Goal: Task Accomplishment & Management: Manage account settings

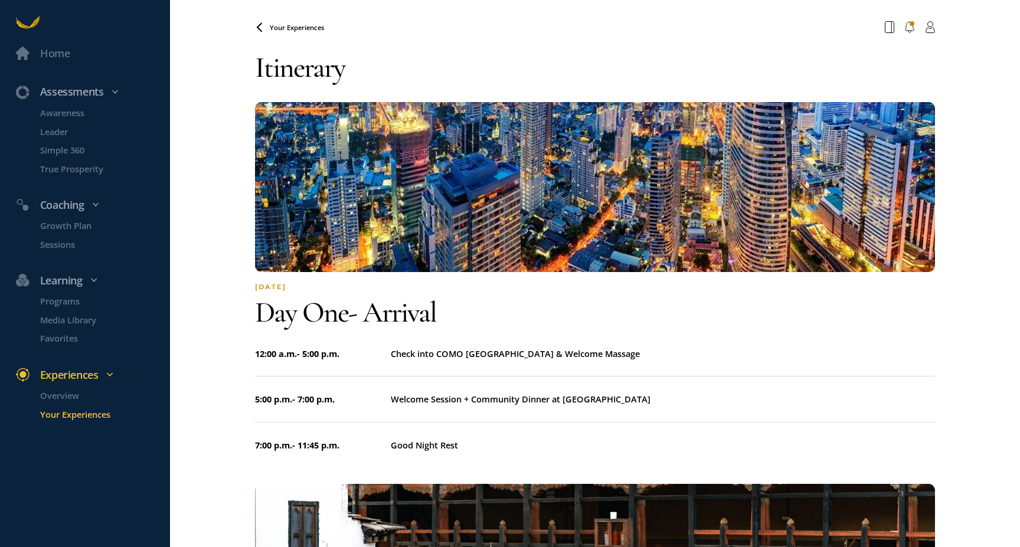
click at [271, 29] on span "Your Experiences" at bounding box center [297, 27] width 54 height 9
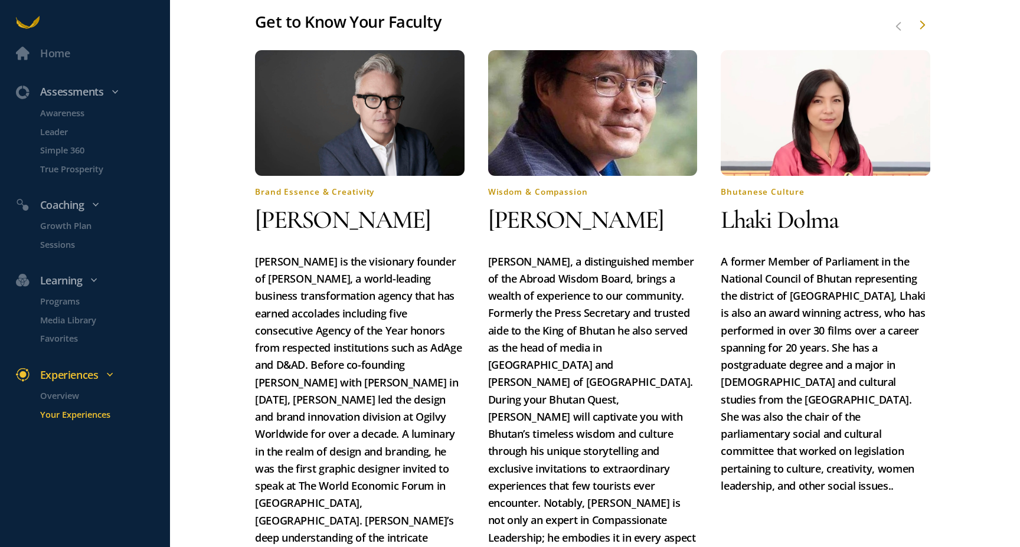
scroll to position [819, 0]
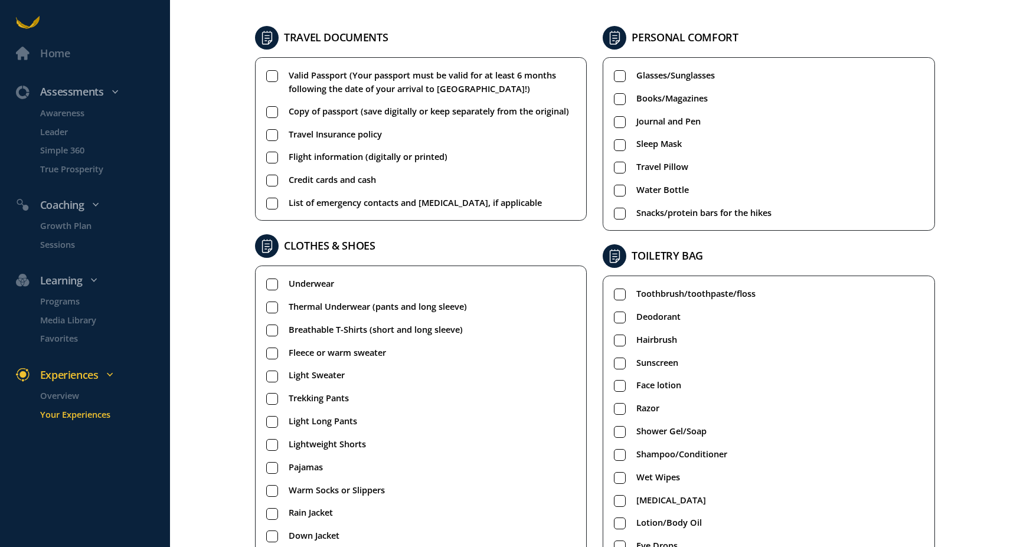
scroll to position [69, 0]
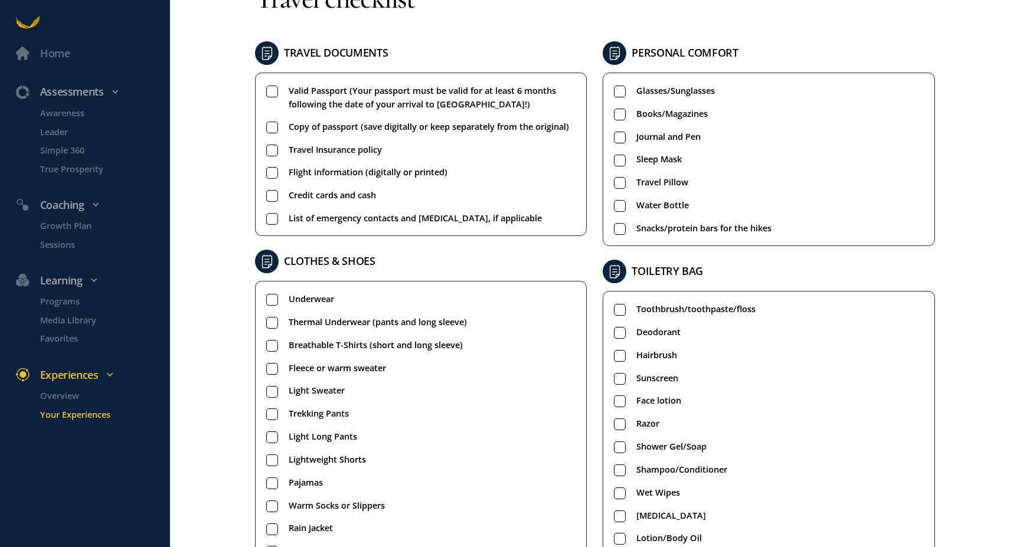
click at [949, 301] on div "Home Assessments Awareness Leader Simple 360 True Prosperity Coaching Growth Pl…" at bounding box center [510, 273] width 1020 height 547
click at [268, 91] on rect at bounding box center [271, 91] width 11 height 11
click at [225, 151] on div "Home Assessments Awareness Leader Simple 360 True Prosperity Coaching Growth Pl…" at bounding box center [510, 273] width 1020 height 547
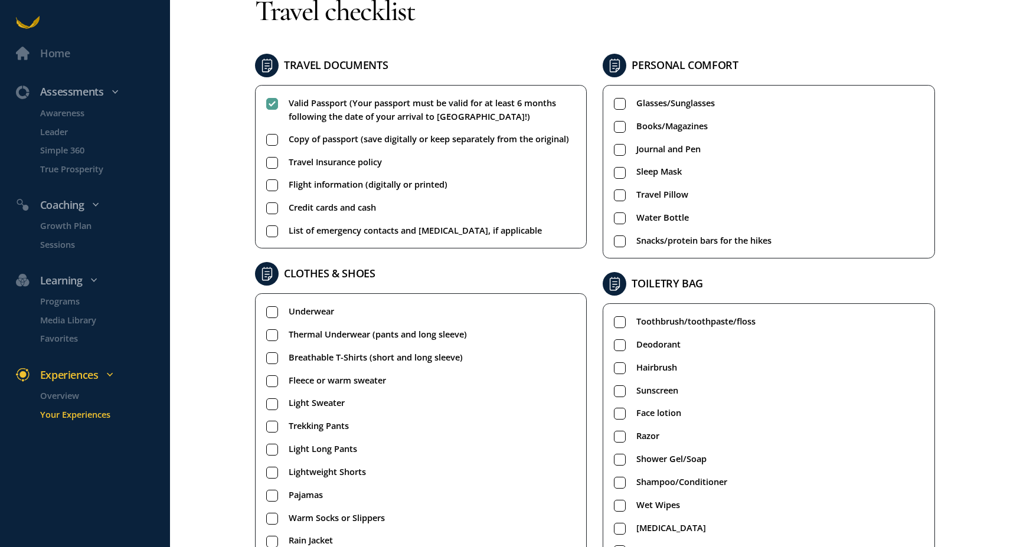
scroll to position [0, 0]
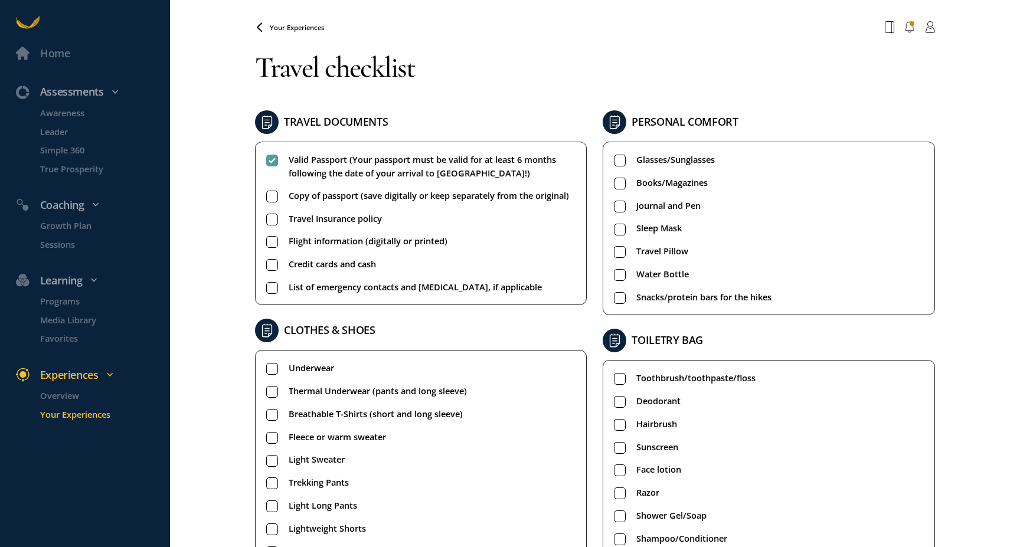
click at [215, 316] on div "Home Assessments Awareness Leader Simple 360 True Prosperity Coaching Growth Pl…" at bounding box center [510, 273] width 1020 height 547
click at [267, 198] on rect at bounding box center [271, 196] width 11 height 11
click at [273, 221] on rect at bounding box center [271, 219] width 11 height 11
click at [274, 243] on rect at bounding box center [271, 242] width 11 height 11
click at [273, 290] on rect at bounding box center [271, 288] width 11 height 11
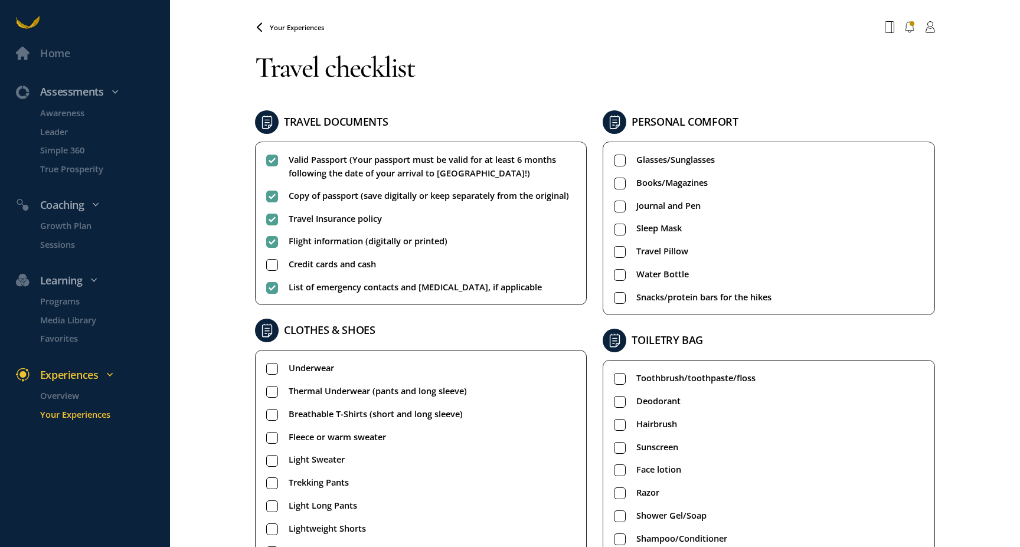
scroll to position [71, 0]
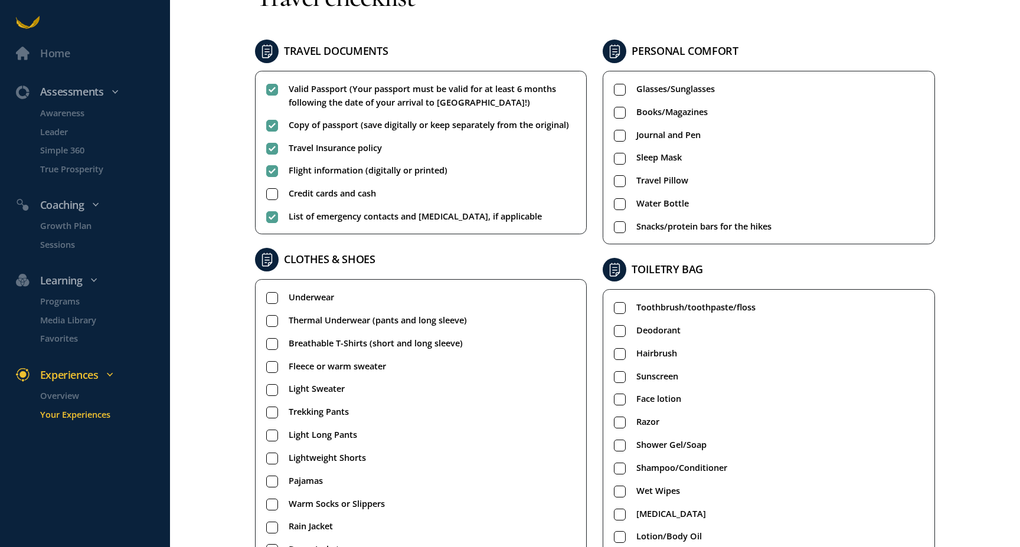
click at [617, 91] on rect at bounding box center [620, 89] width 11 height 11
click at [618, 159] on rect at bounding box center [620, 158] width 11 height 11
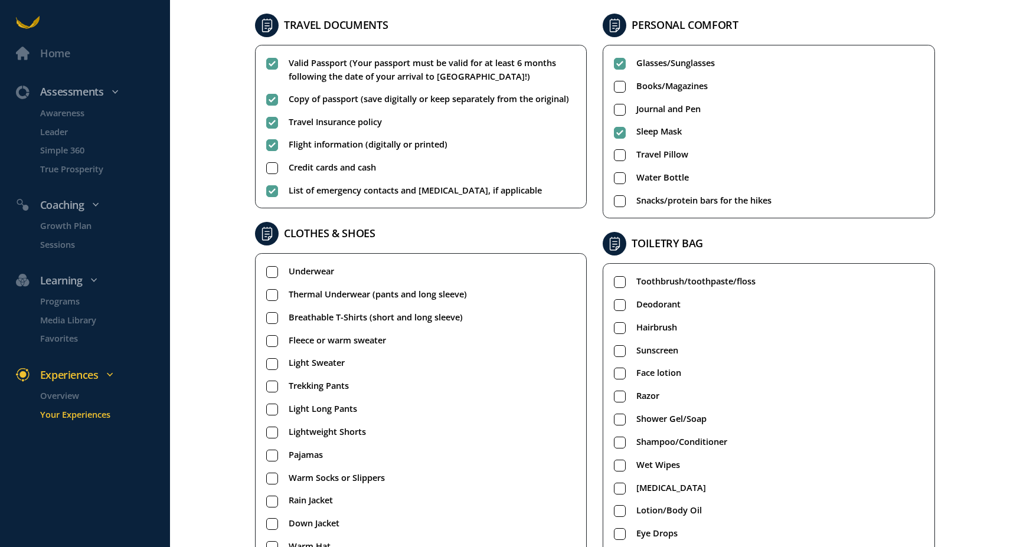
scroll to position [95, 0]
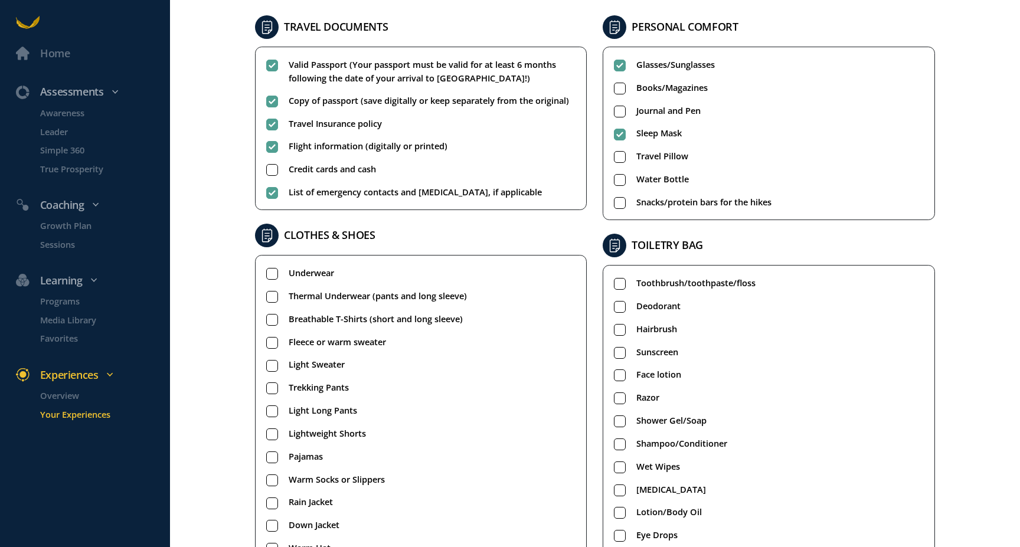
click at [618, 199] on rect at bounding box center [620, 203] width 11 height 11
click at [233, 284] on div "Home Assessments Awareness Leader Simple 360 True Prosperity Coaching Growth Pl…" at bounding box center [510, 273] width 1020 height 547
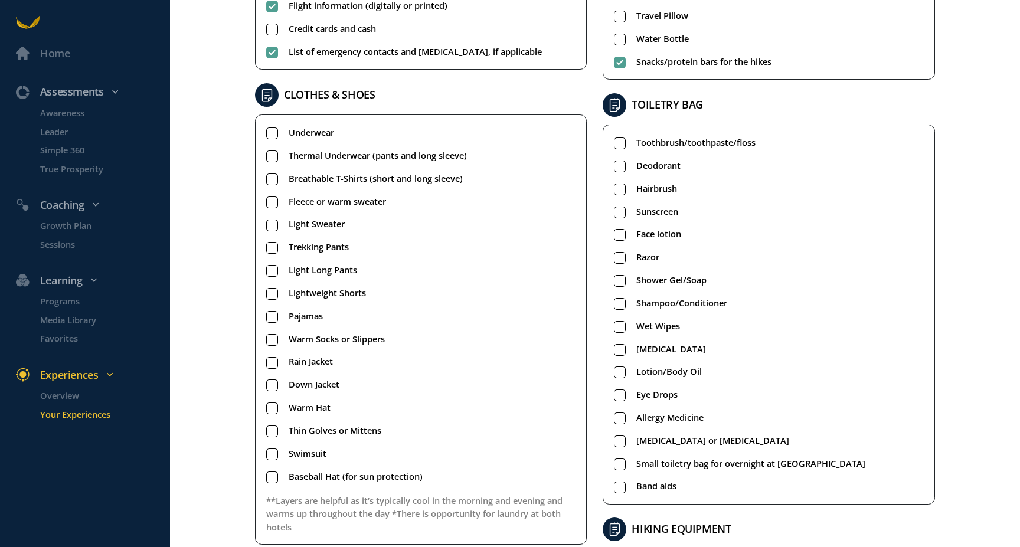
scroll to position [250, 0]
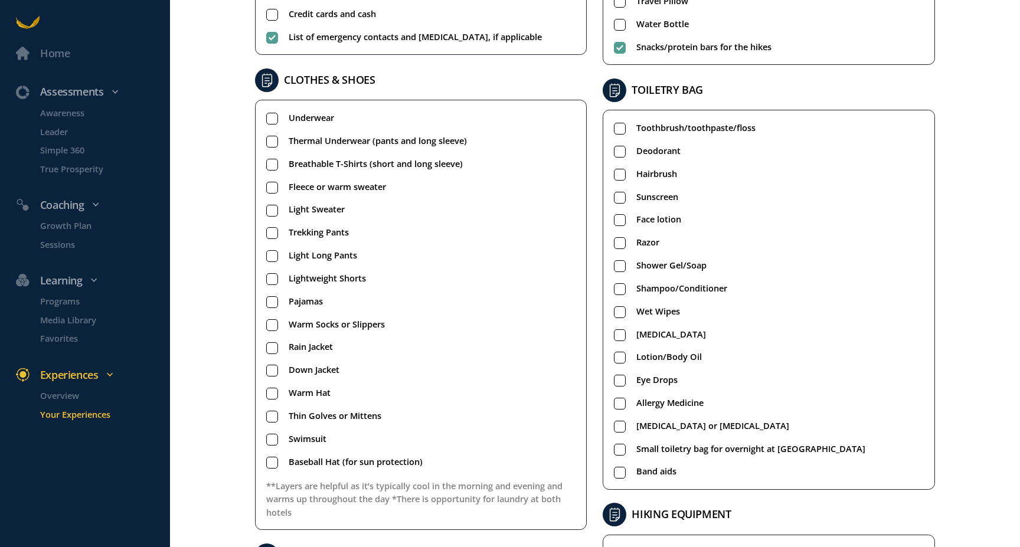
click at [270, 119] on rect at bounding box center [271, 118] width 11 height 11
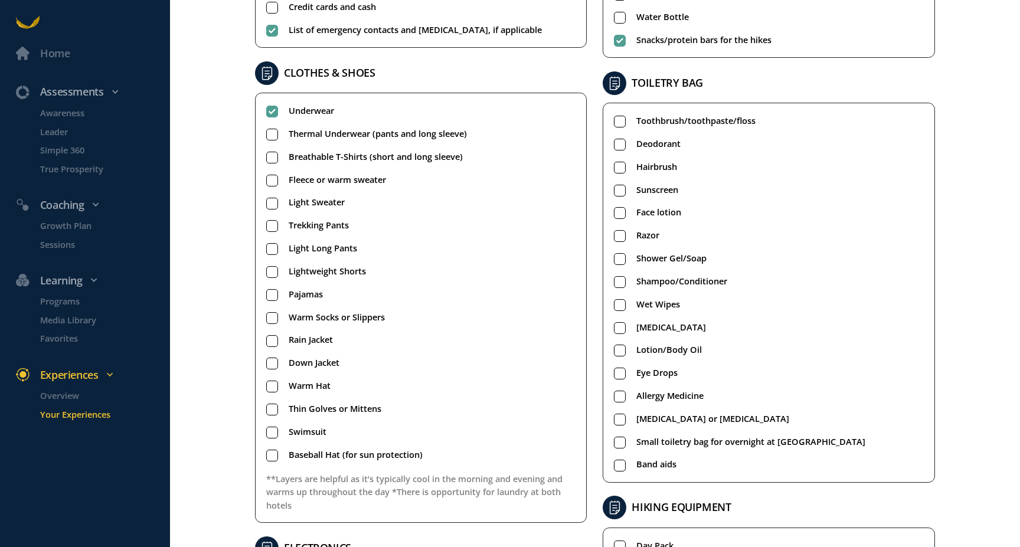
scroll to position [255, 0]
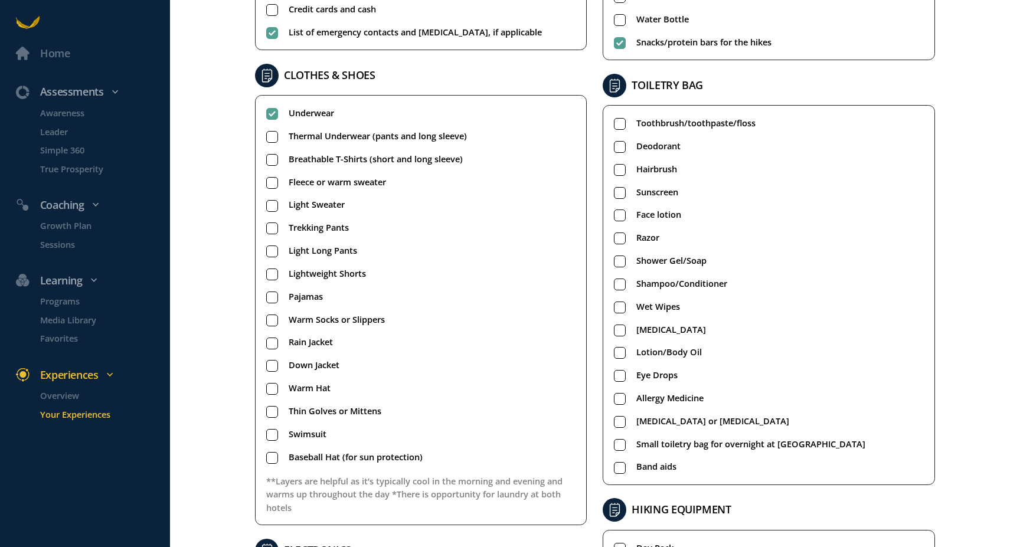
click at [275, 164] on rect at bounding box center [271, 159] width 11 height 11
click at [275, 179] on rect at bounding box center [271, 182] width 11 height 11
click at [269, 232] on rect at bounding box center [271, 228] width 11 height 11
click at [275, 250] on rect at bounding box center [271, 251] width 11 height 11
click at [275, 296] on rect at bounding box center [271, 297] width 11 height 11
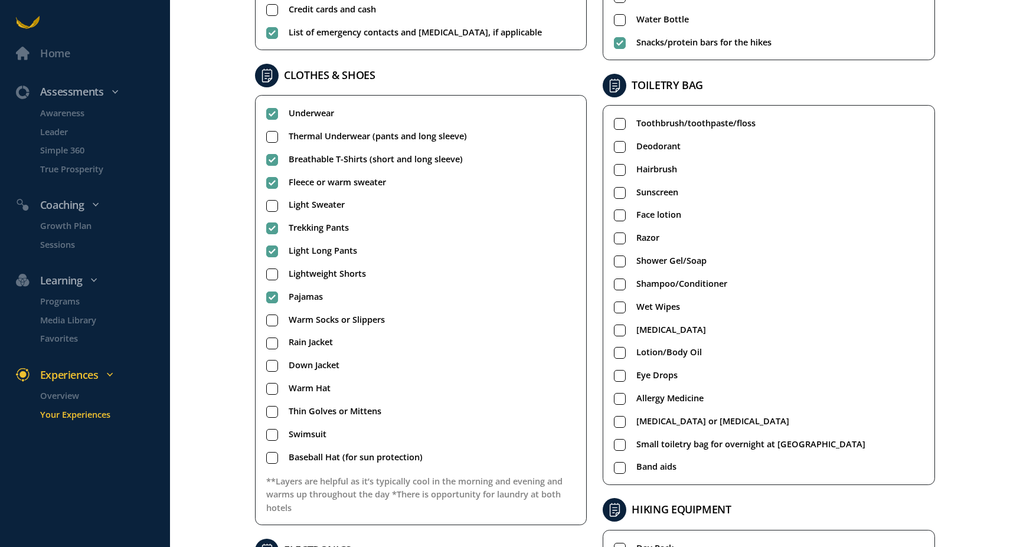
click at [270, 322] on rect at bounding box center [271, 320] width 11 height 11
click at [272, 323] on rect at bounding box center [271, 320] width 11 height 11
click at [269, 205] on rect at bounding box center [271, 205] width 11 height 11
click at [274, 386] on rect at bounding box center [271, 389] width 11 height 11
click at [197, 377] on div "Home Assessments Awareness Leader Simple 360 True Prosperity Coaching Growth Pl…" at bounding box center [510, 273] width 1020 height 547
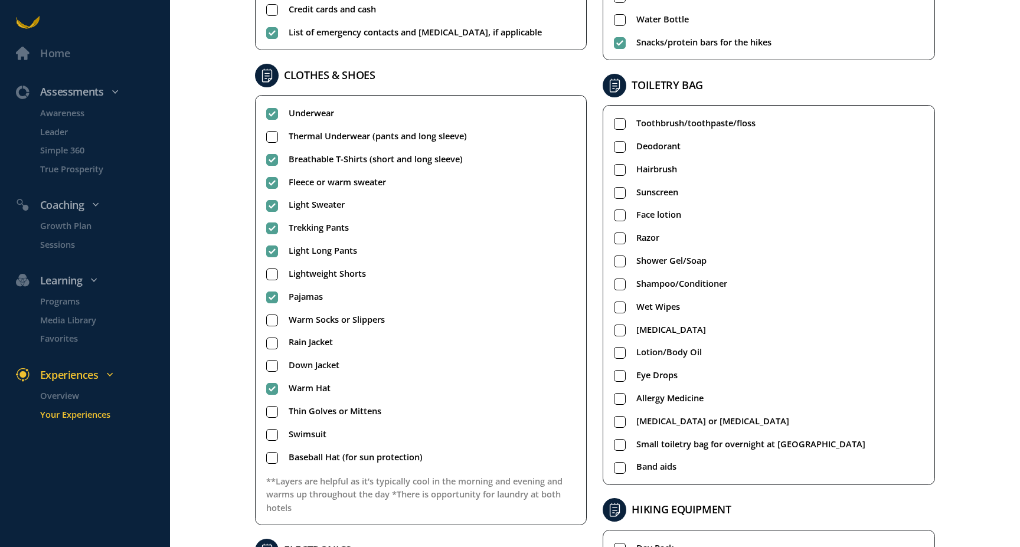
click at [274, 339] on rect at bounding box center [271, 343] width 11 height 11
click at [267, 435] on rect at bounding box center [271, 434] width 11 height 11
click at [267, 457] on rect at bounding box center [271, 457] width 11 height 11
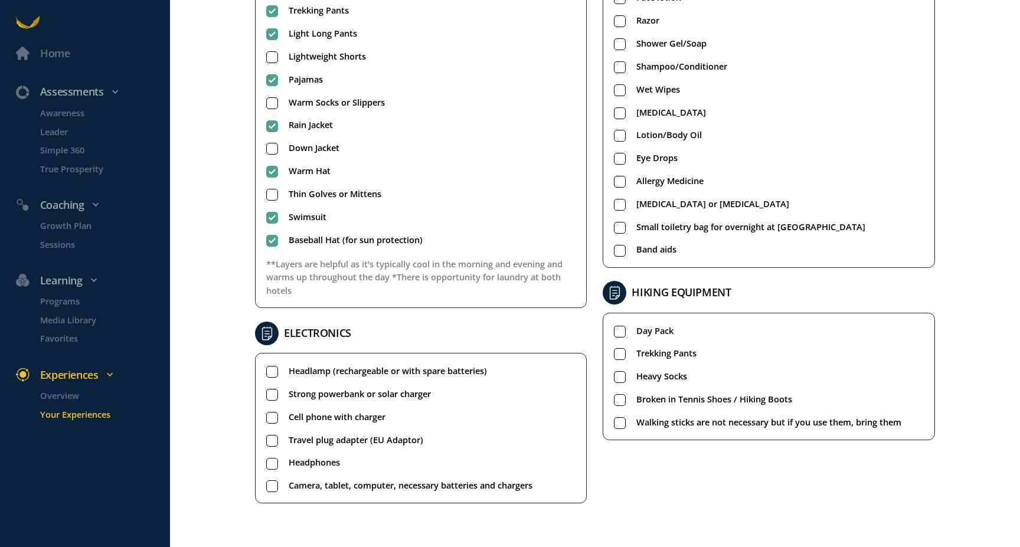
scroll to position [472, 0]
click at [269, 372] on rect at bounding box center [271, 372] width 11 height 11
click at [274, 437] on rect at bounding box center [271, 441] width 11 height 11
click at [327, 482] on span "Camera, tablet, computer, necessary batteries and chargers" at bounding box center [411, 486] width 244 height 14
click at [632, 450] on div "PERSONAL COMFORT Glasses/Sunglasses Books/Magazines Journal and Pen Sleep Mask …" at bounding box center [769, 47] width 348 height 816
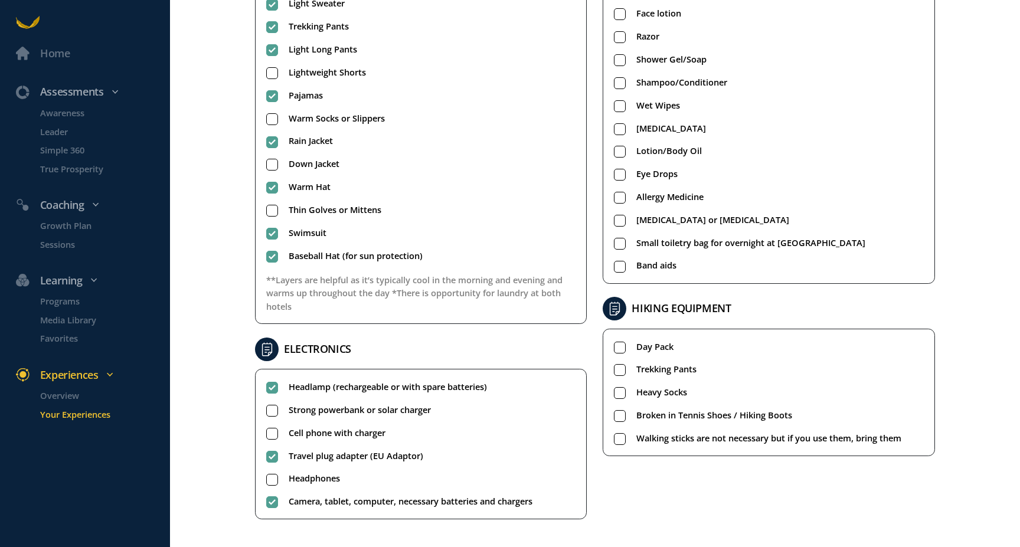
scroll to position [417, 0]
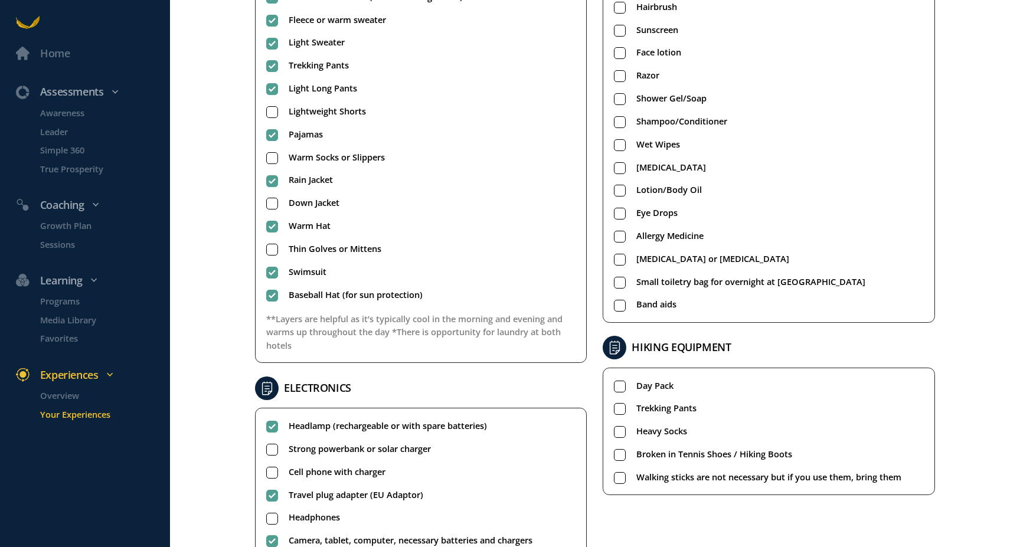
click at [652, 411] on span "Trekking Pants" at bounding box center [666, 408] width 60 height 14
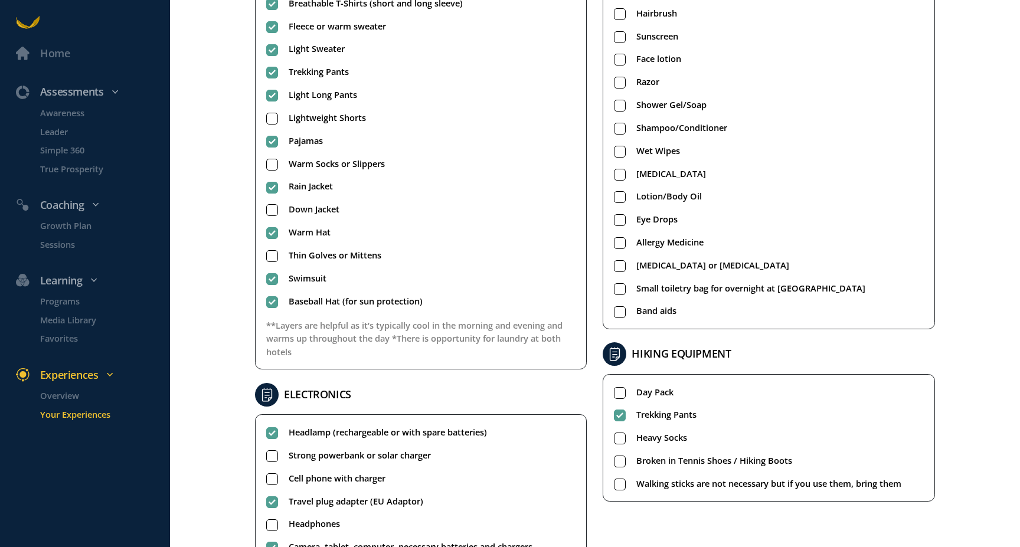
scroll to position [410, 0]
click at [655, 437] on span "Heavy Socks" at bounding box center [661, 439] width 51 height 14
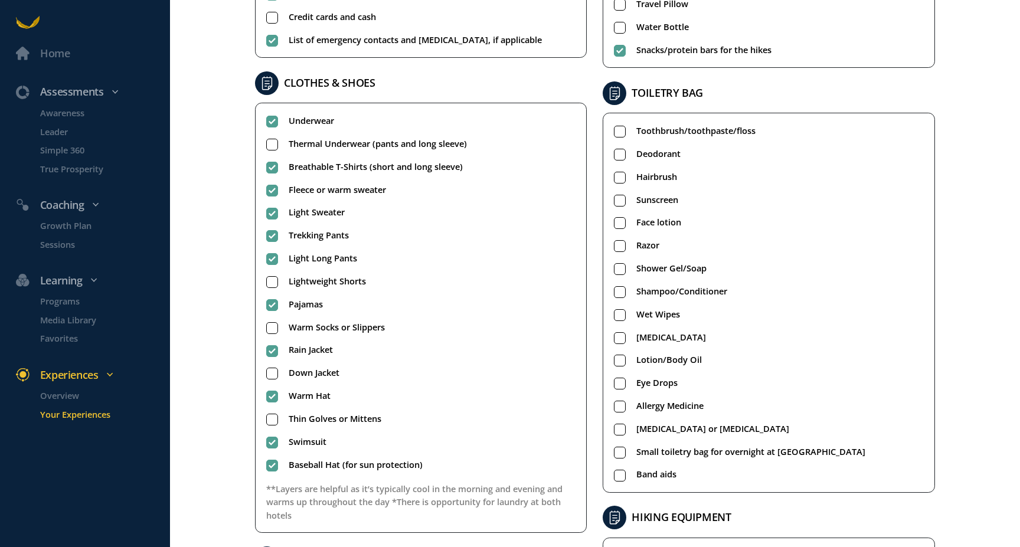
scroll to position [269, 0]
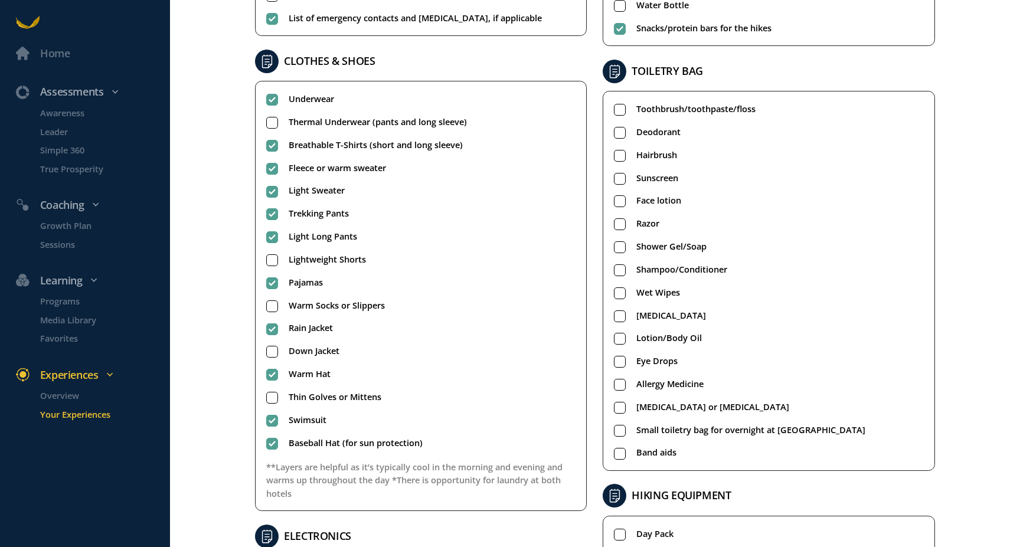
click at [963, 365] on div "Home Assessments Awareness Leader Simple 360 True Prosperity Coaching Growth Pl…" at bounding box center [510, 273] width 1020 height 547
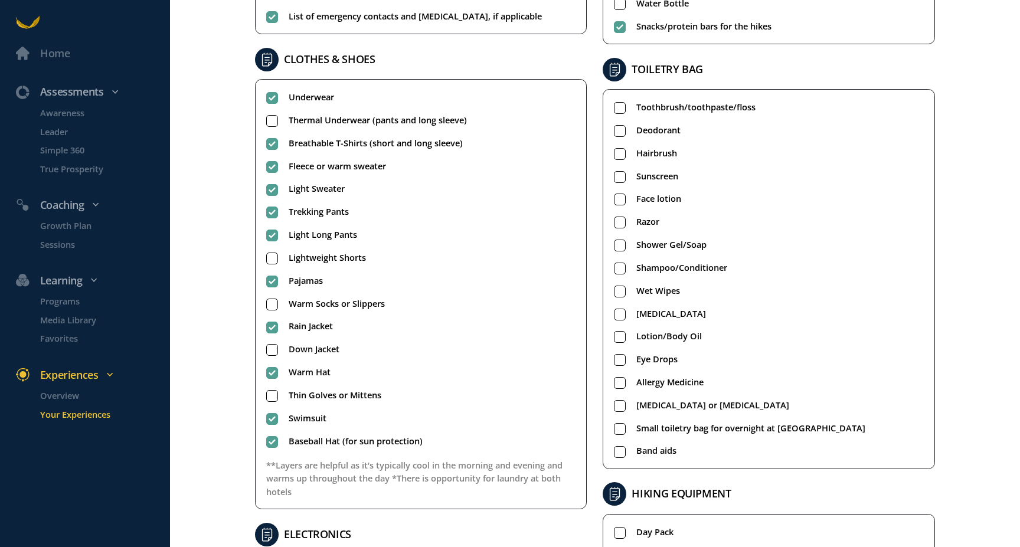
scroll to position [272, 0]
drag, startPoint x: 954, startPoint y: 388, endPoint x: 708, endPoint y: 473, distance: 259.7
click at [933, 391] on div "Home Assessments Awareness Leader Simple 360 True Prosperity Coaching Growth Pl…" at bounding box center [510, 273] width 1020 height 547
click at [944, 344] on div "Home Assessments Awareness Leader Simple 360 True Prosperity Coaching Growth Pl…" at bounding box center [510, 273] width 1020 height 547
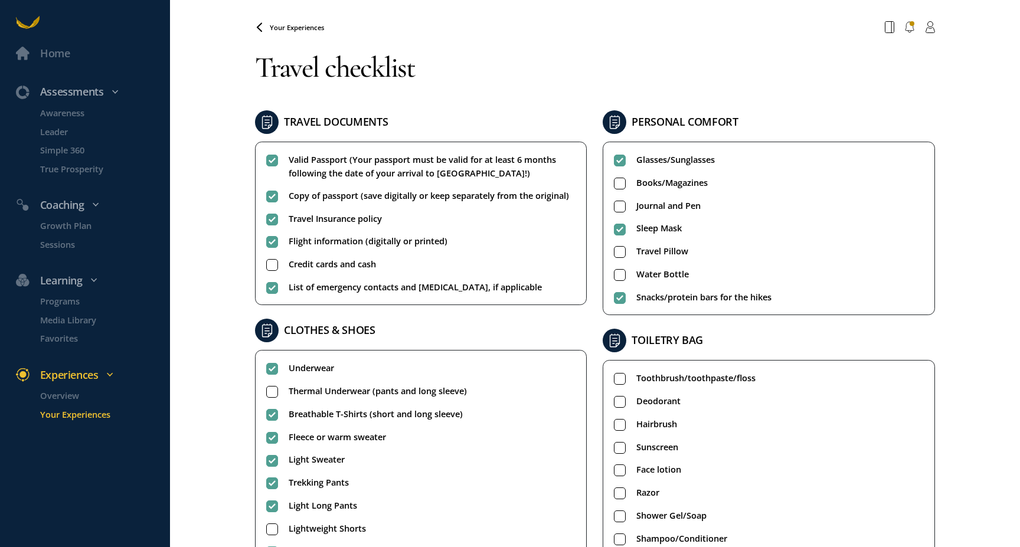
scroll to position [0, 0]
click at [619, 203] on rect at bounding box center [620, 206] width 11 height 11
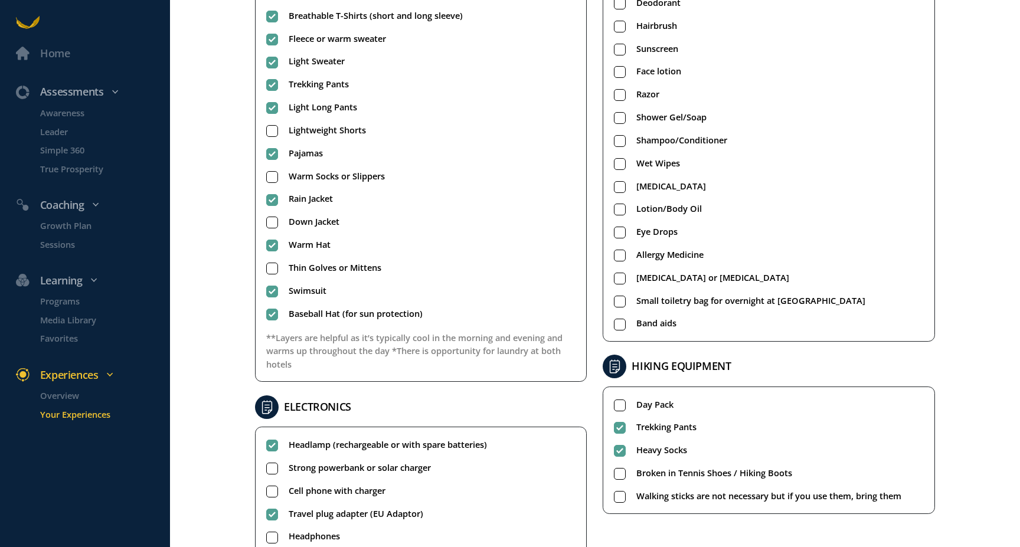
scroll to position [402, 0]
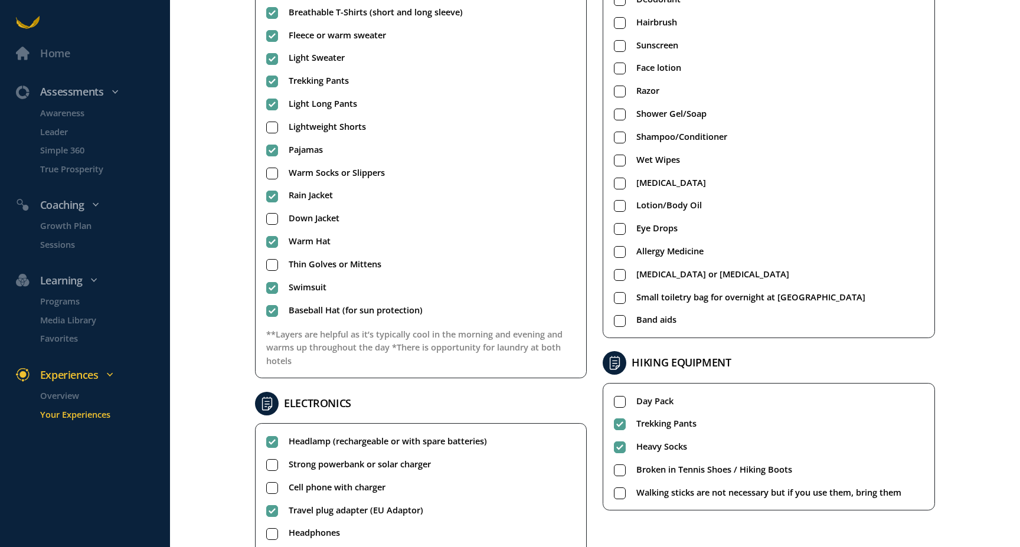
click at [617, 466] on rect at bounding box center [620, 470] width 11 height 11
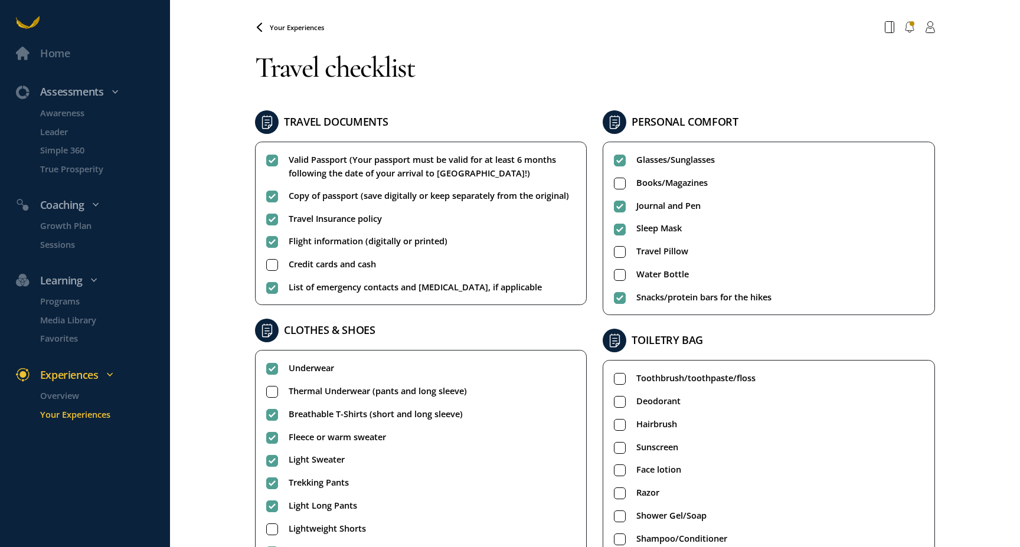
scroll to position [0, 0]
click at [311, 28] on span "Your Experiences" at bounding box center [297, 27] width 54 height 9
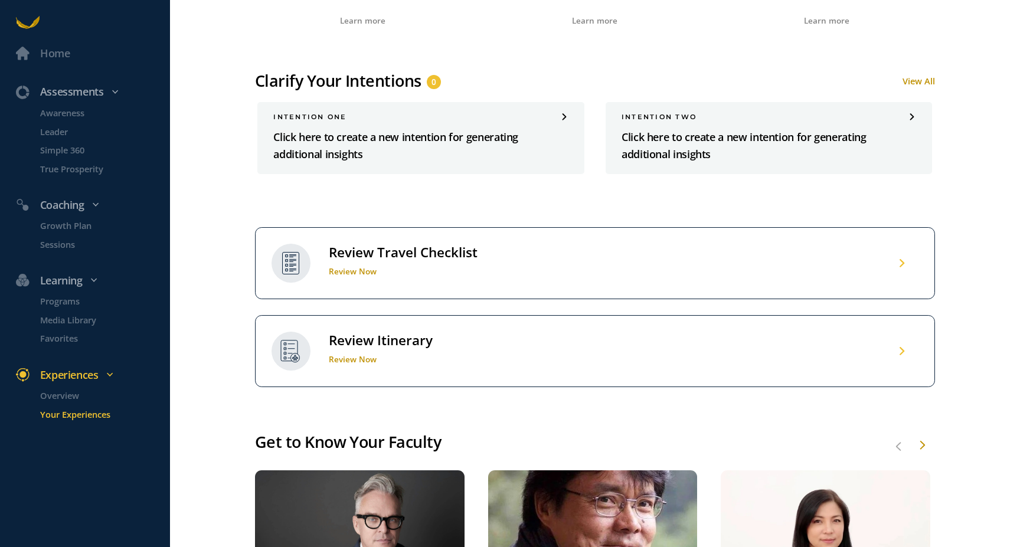
scroll to position [749, 0]
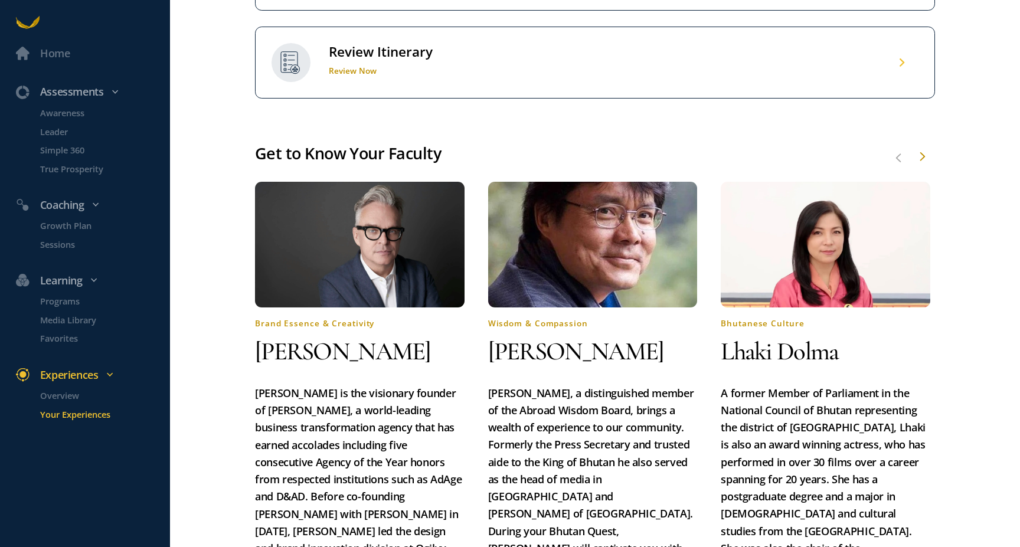
click at [423, 81] on div "Review Itinerary Review Now" at bounding box center [379, 62] width 107 height 38
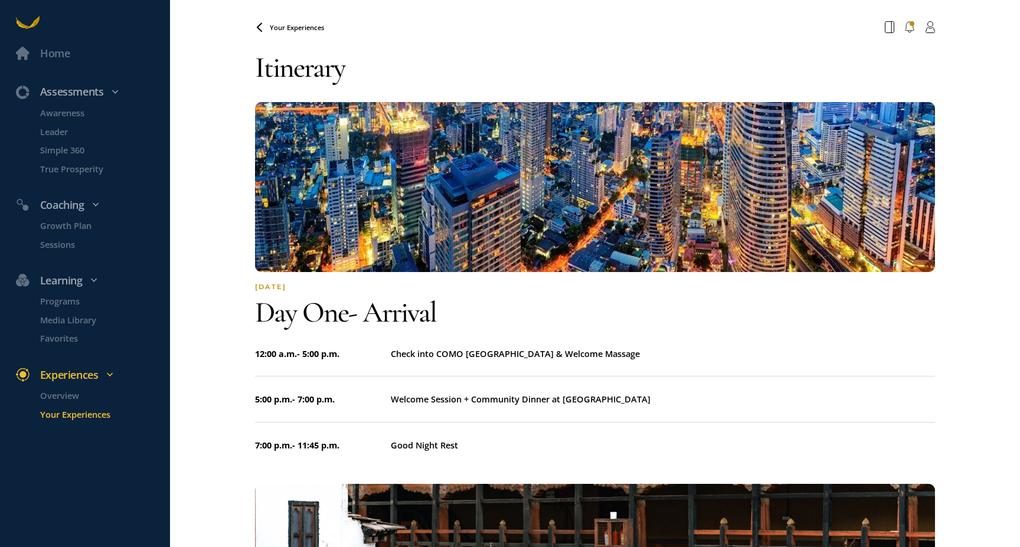
click at [288, 24] on span "Your Experiences" at bounding box center [297, 27] width 54 height 9
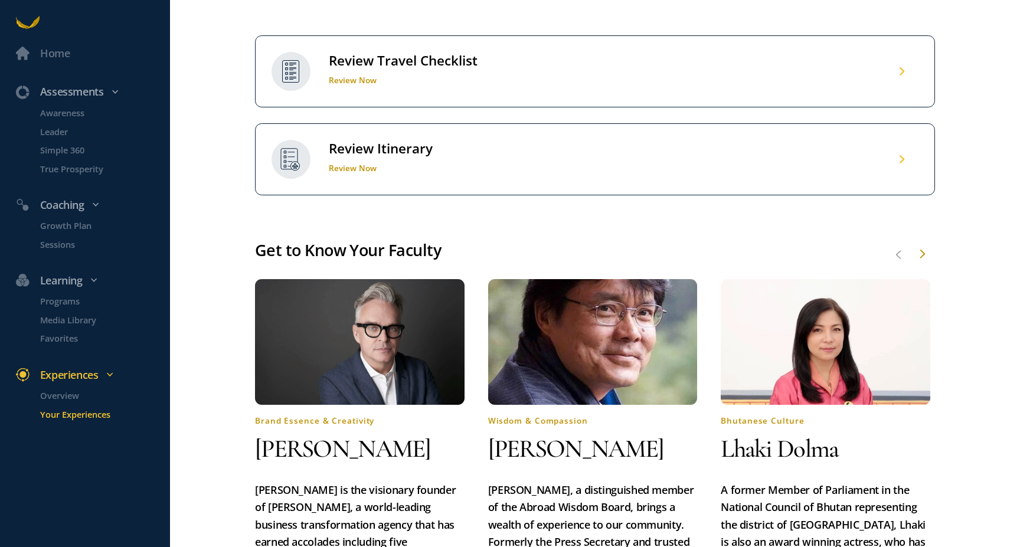
scroll to position [562, 0]
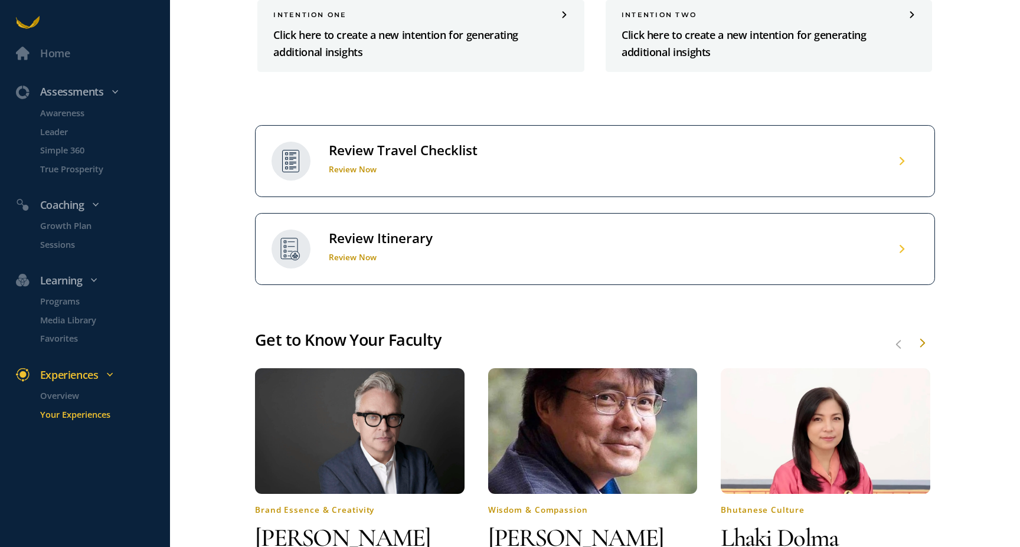
click at [424, 175] on h1 "Review Now" at bounding box center [403, 169] width 149 height 11
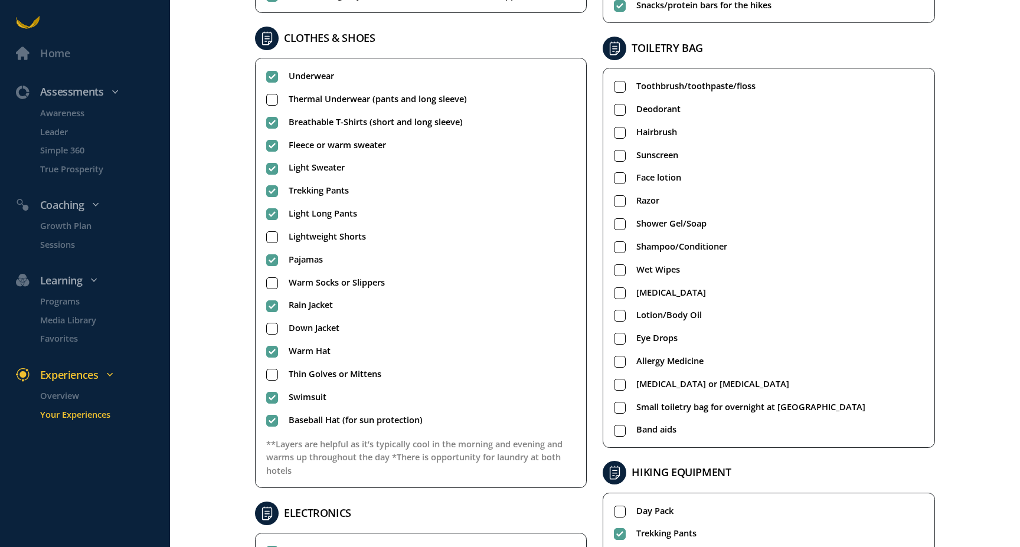
scroll to position [294, 0]
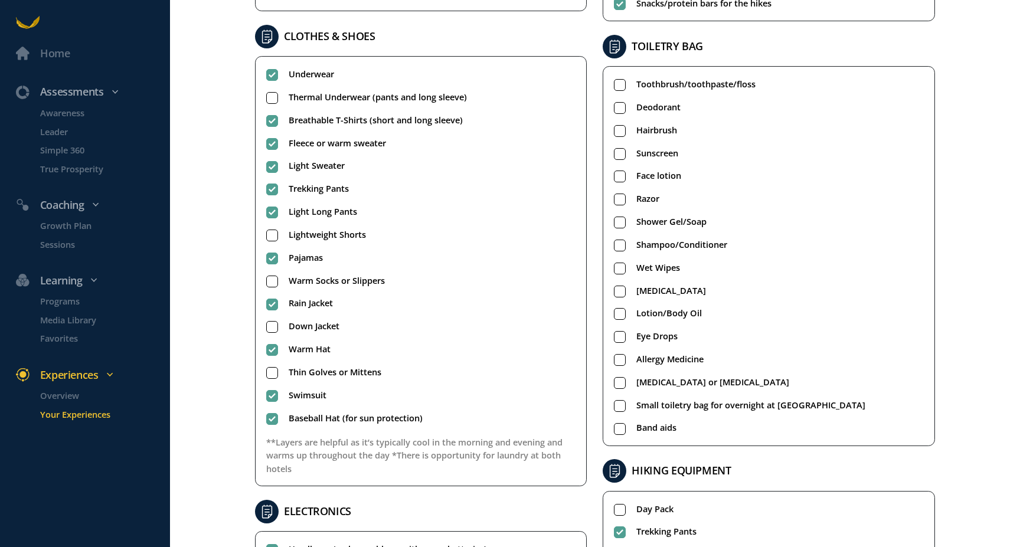
click at [615, 264] on rect at bounding box center [620, 268] width 11 height 11
click at [615, 217] on rect at bounding box center [620, 222] width 11 height 11
click at [615, 249] on rect at bounding box center [620, 245] width 11 height 11
click at [615, 178] on rect at bounding box center [620, 176] width 11 height 11
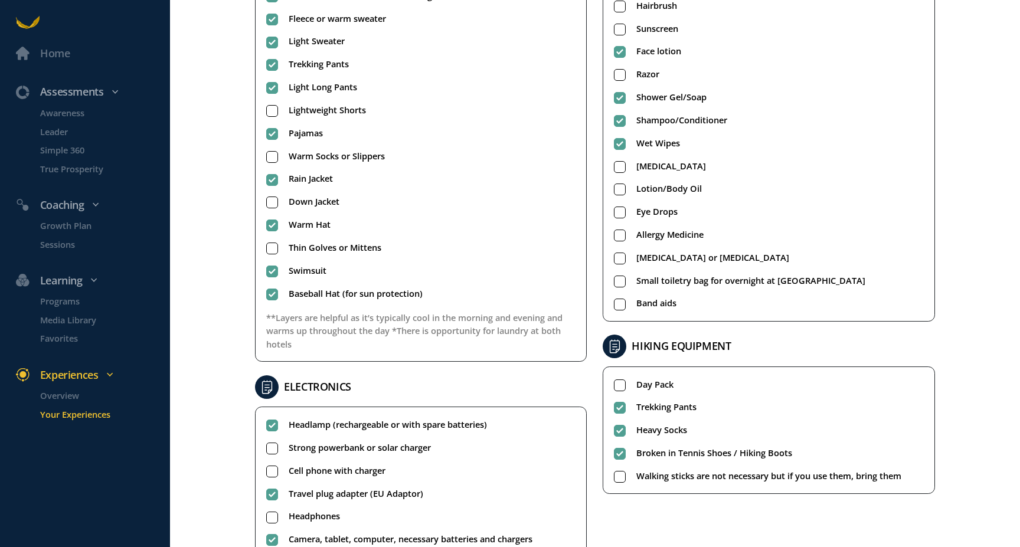
scroll to position [400, 0]
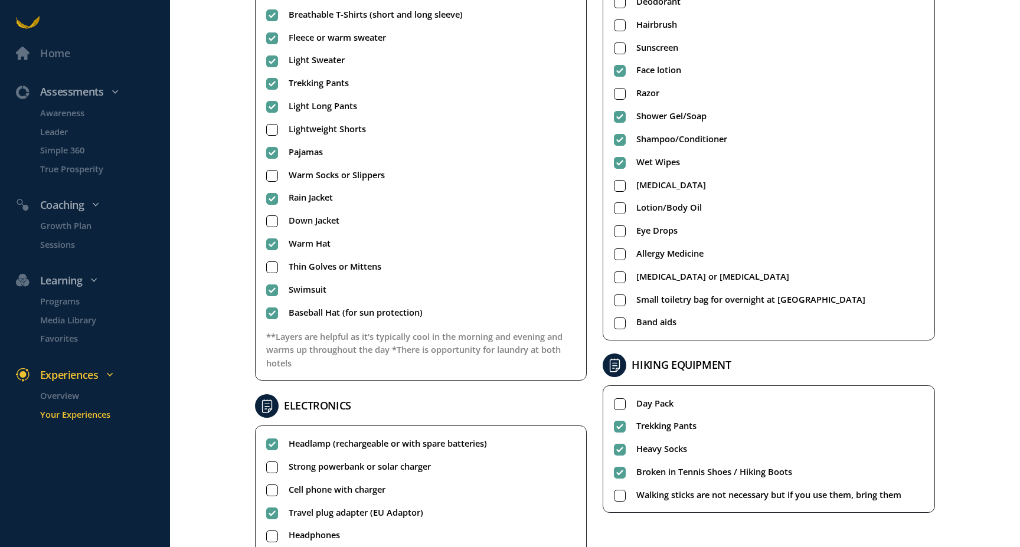
click at [618, 403] on rect at bounding box center [620, 403] width 11 height 11
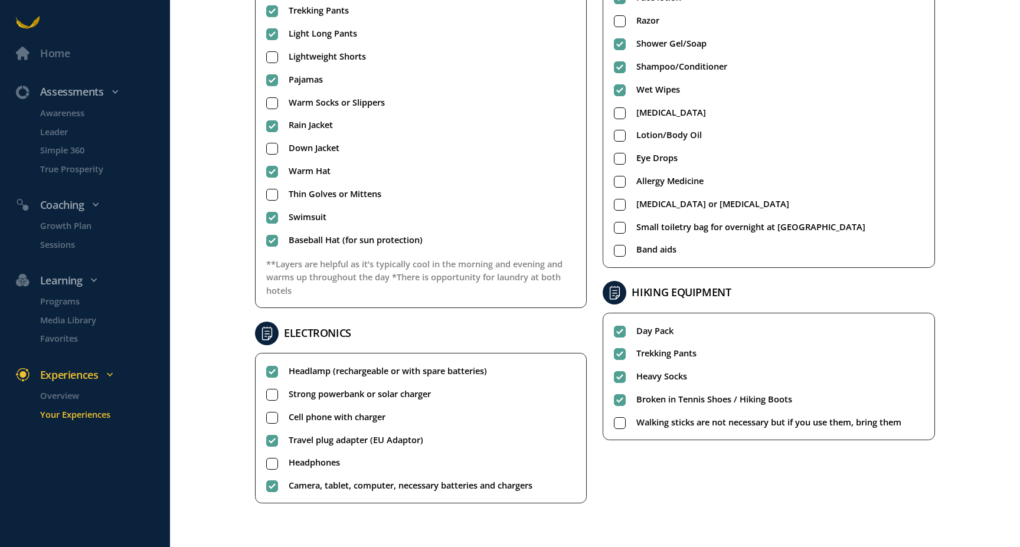
scroll to position [472, 0]
click at [654, 495] on div "TRAVEL DOCUMENTS Valid Passport (Your passport must be valid for at least 6 mon…" at bounding box center [595, 78] width 696 height 879
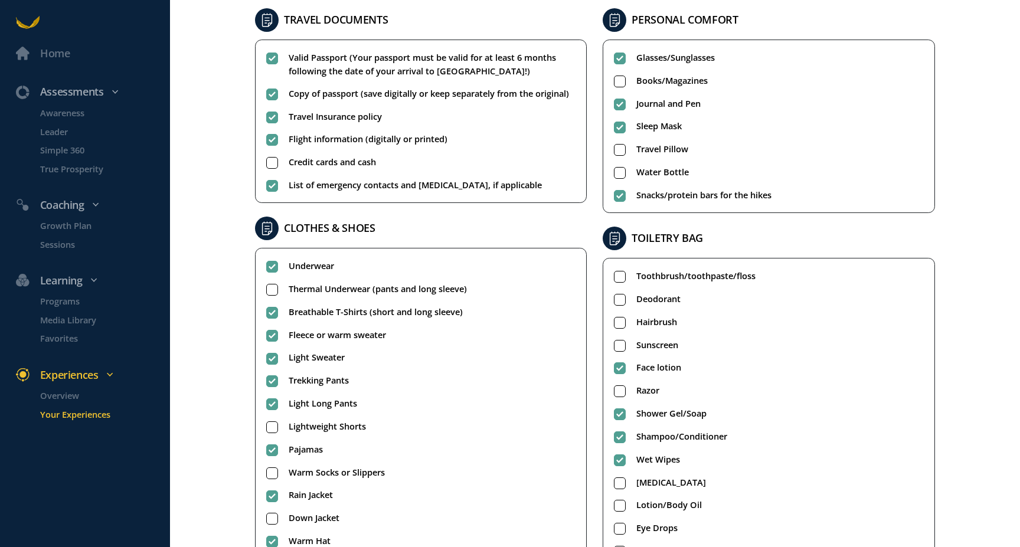
scroll to position [28, 0]
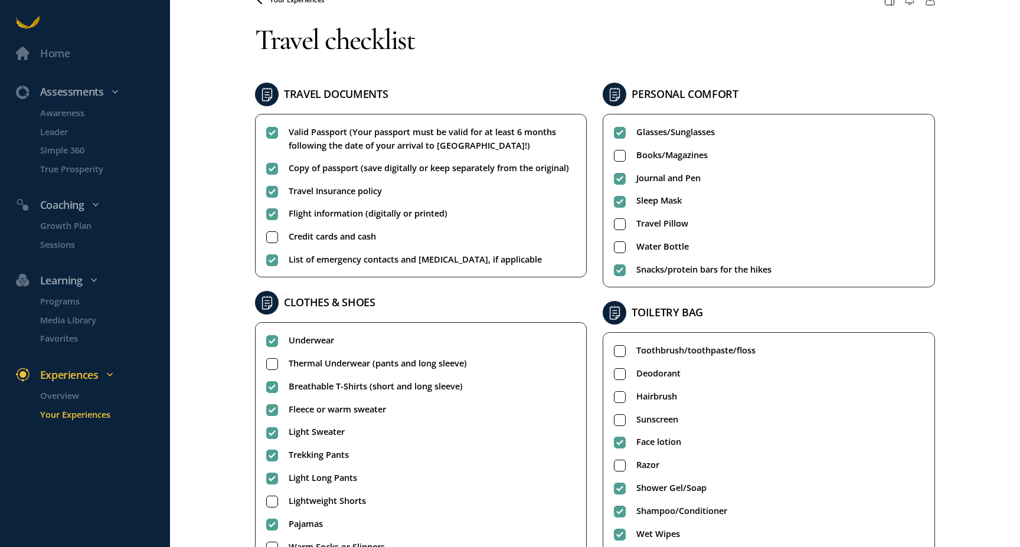
click at [617, 157] on rect at bounding box center [620, 155] width 11 height 11
